Goal: Task Accomplishment & Management: Manage account settings

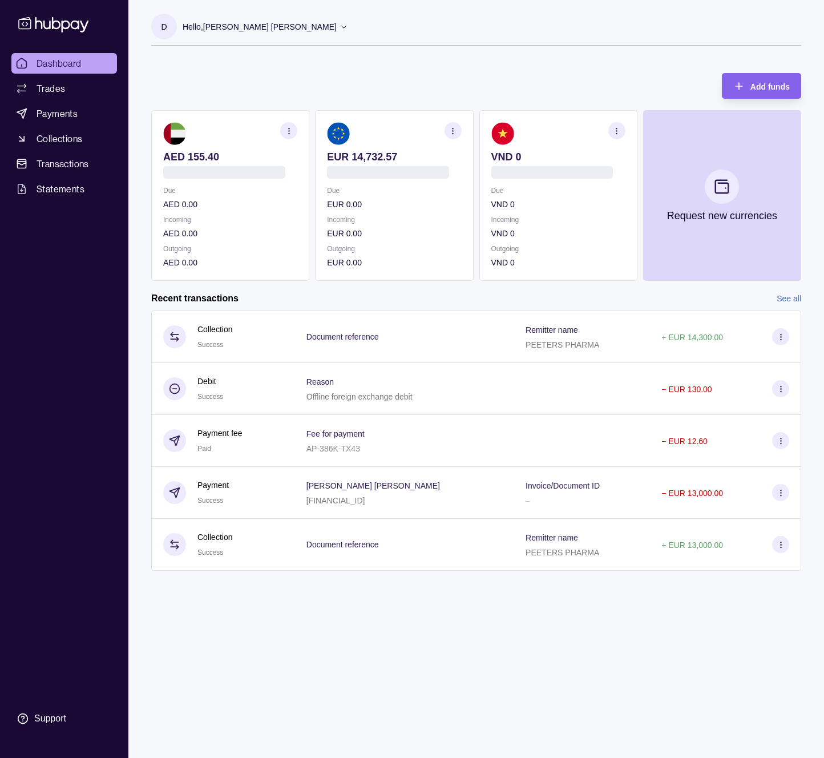
click at [352, 70] on div "Add funds AED 155.40 Due AED 0.00 Incoming AED 0.00 Outgoing AED 0.00 EUR 14,73…" at bounding box center [476, 171] width 650 height 219
click at [441, 84] on div "Add funds AED 155.40 Due AED 0.00 Incoming AED 0.00 Outgoing AED 0.00 EUR 14,73…" at bounding box center [476, 171] width 650 height 219
click at [489, 87] on div "Add funds AED 155.40 Due AED 0.00 Incoming AED 0.00 Outgoing AED 0.00 EUR 14,73…" at bounding box center [476, 171] width 650 height 219
click at [526, 90] on div "Add funds AED 155.40 Due AED 0.00 Incoming AED 0.00 Outgoing AED 0.00 EUR 14,73…" at bounding box center [476, 171] width 650 height 219
click at [533, 82] on div "Add funds AED 155.40 Due AED 0.00 Incoming AED 0.00 Outgoing AED 0.00 EUR 14,73…" at bounding box center [476, 171] width 650 height 219
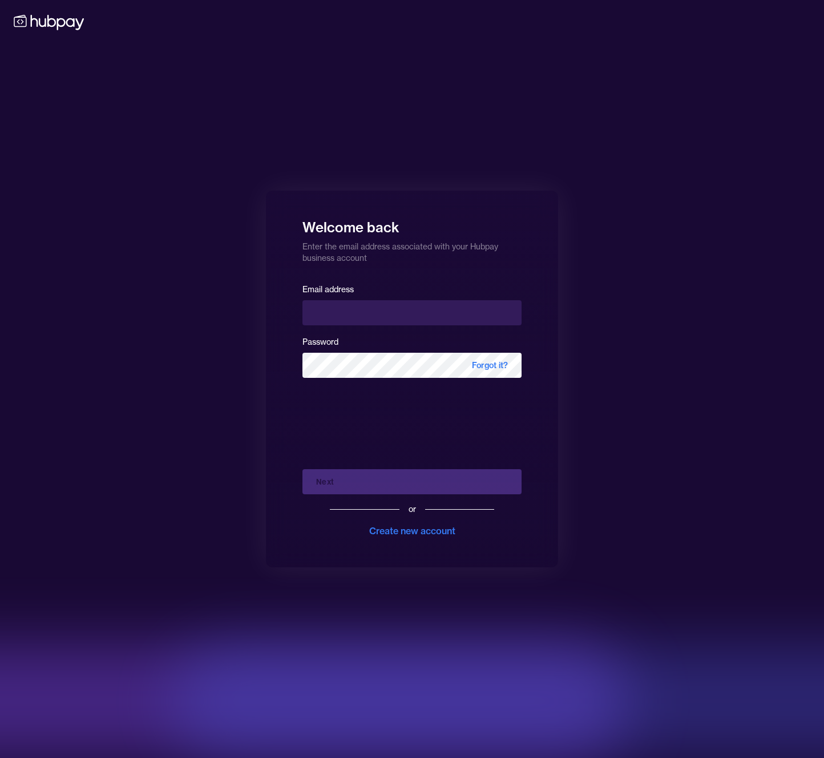
drag, startPoint x: 361, startPoint y: 184, endPoint x: 413, endPoint y: 200, distance: 54.9
click at [361, 183] on div "Welcome back Enter the email address associated with your Hubpay business accou…" at bounding box center [412, 379] width 824 height 758
